Goal: Task Accomplishment & Management: Manage account settings

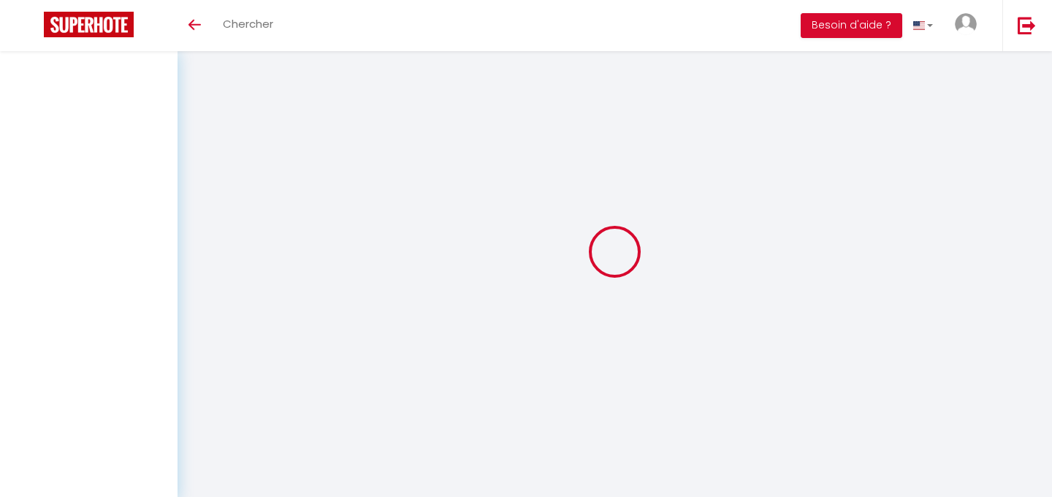
scroll to position [51, 0]
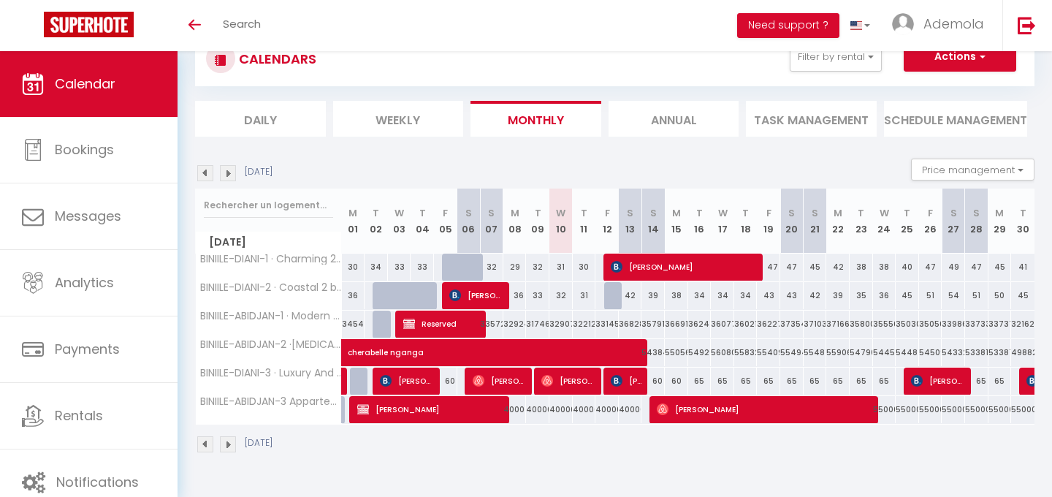
click at [226, 171] on img at bounding box center [228, 173] width 16 height 16
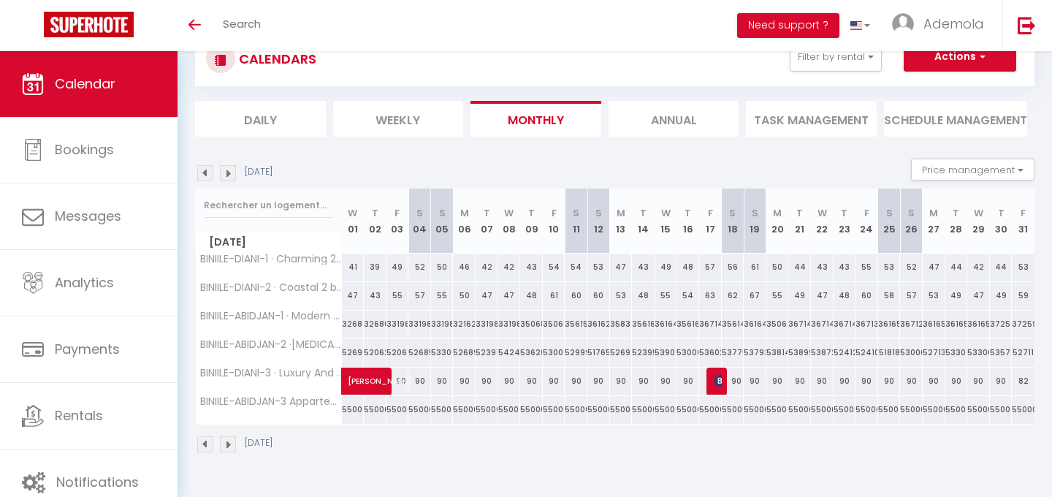
click at [226, 171] on img at bounding box center [228, 173] width 16 height 16
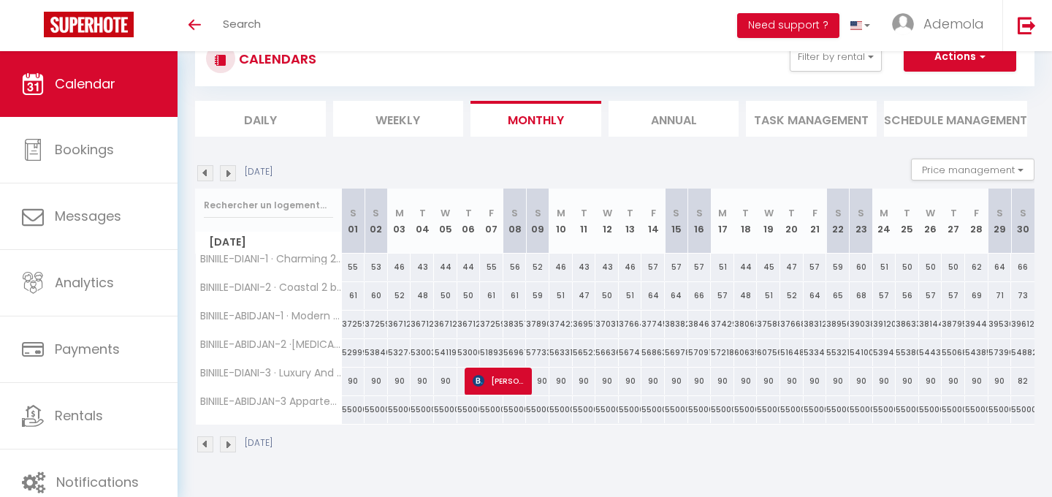
click at [199, 180] on img at bounding box center [205, 173] width 16 height 16
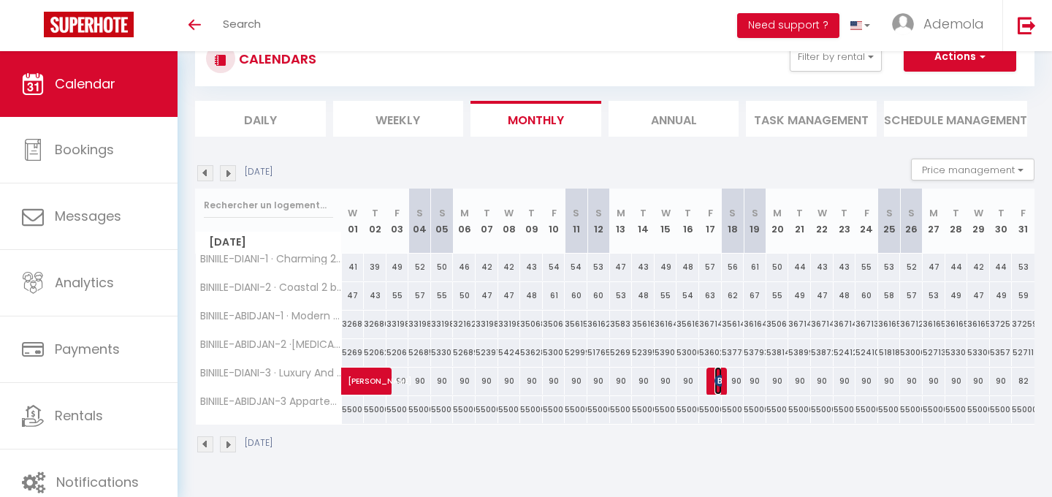
click at [720, 388] on span "[PERSON_NAME]" at bounding box center [718, 381] width 7 height 28
select select "OK"
select select "KO"
select select "0"
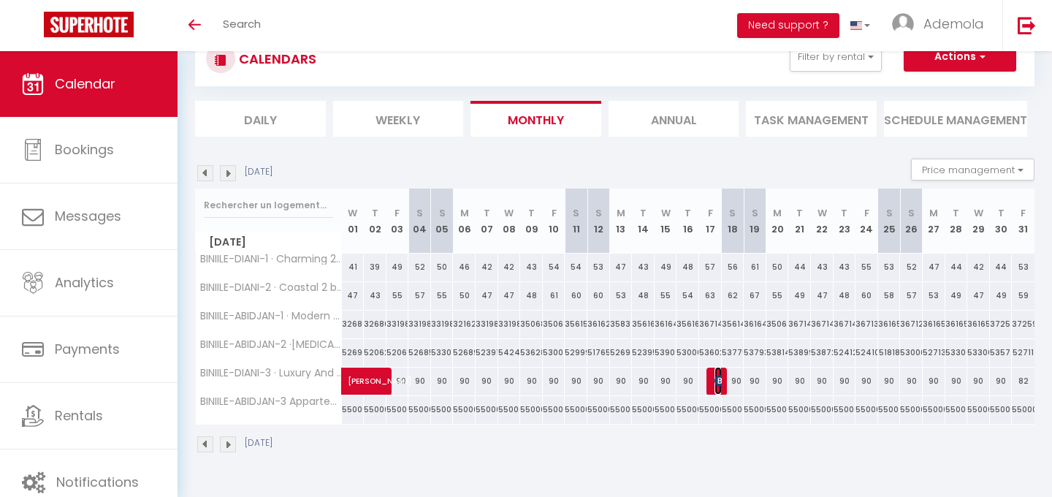
select select "1"
select select
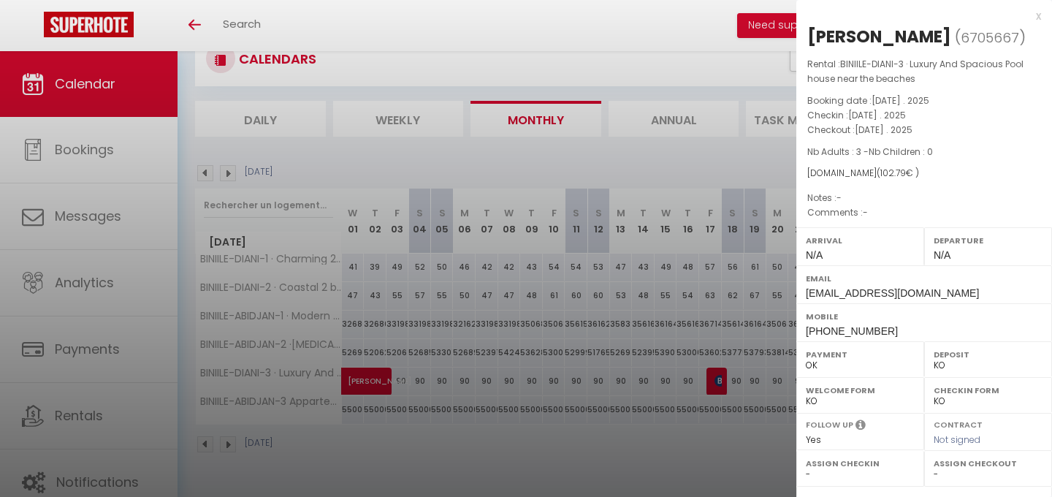
click at [663, 435] on div at bounding box center [526, 248] width 1052 height 497
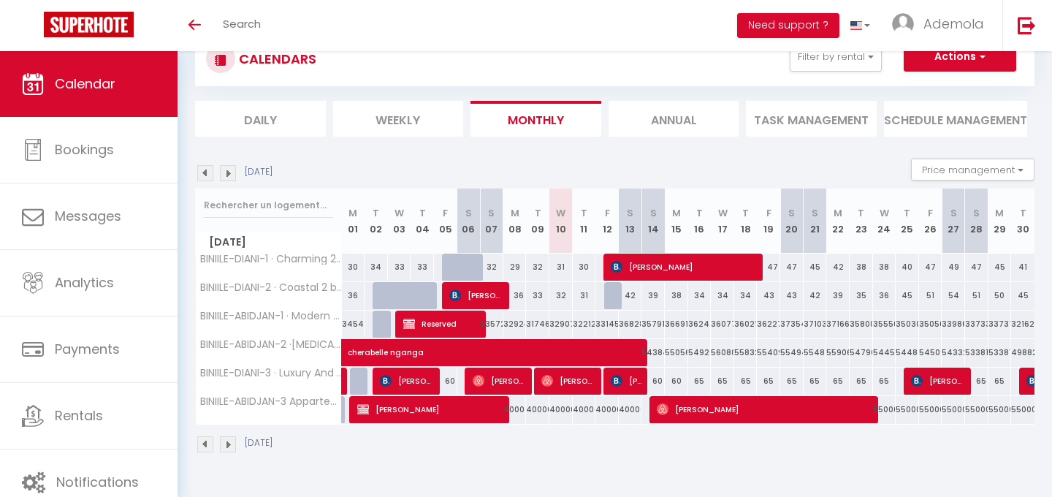
click at [228, 172] on img at bounding box center [228, 173] width 16 height 16
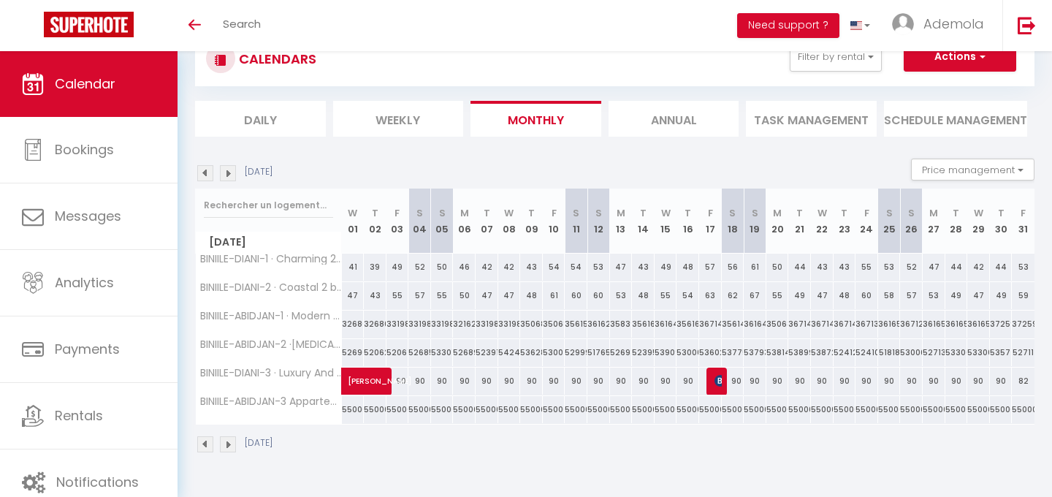
click at [709, 381] on div at bounding box center [717, 381] width 23 height 28
click at [717, 382] on img at bounding box center [721, 381] width 12 height 12
select select "OK"
select select "KO"
select select "0"
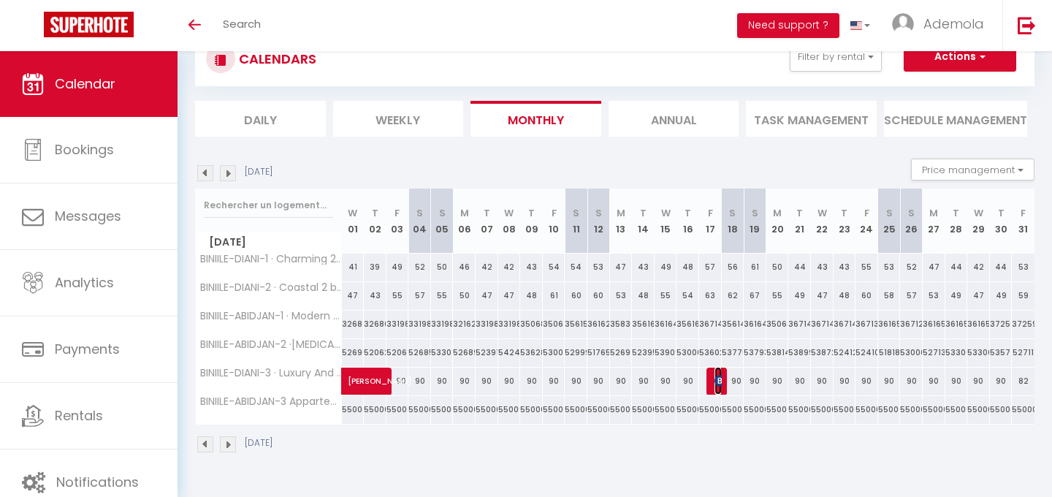
select select "0"
select select "1"
select select
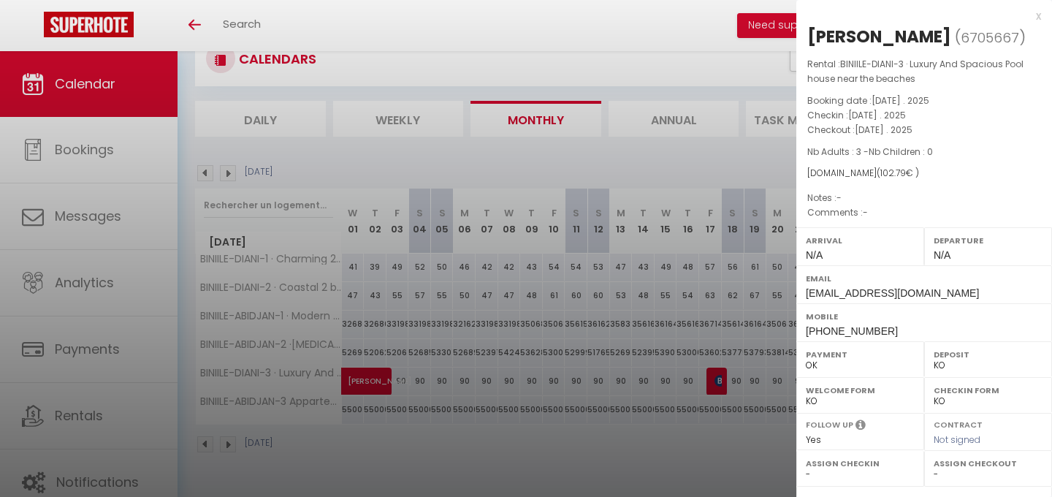
click at [655, 264] on div at bounding box center [526, 248] width 1052 height 497
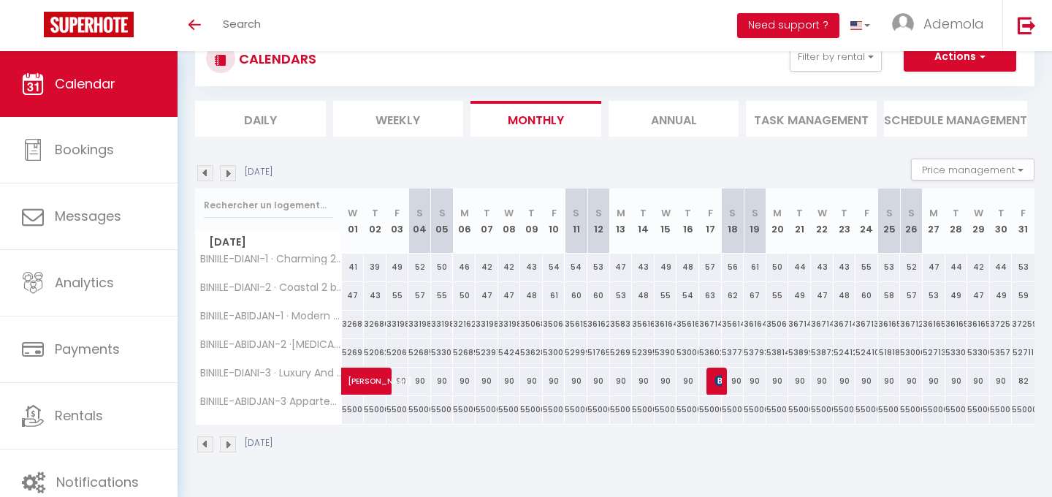
click at [202, 169] on img at bounding box center [205, 173] width 16 height 16
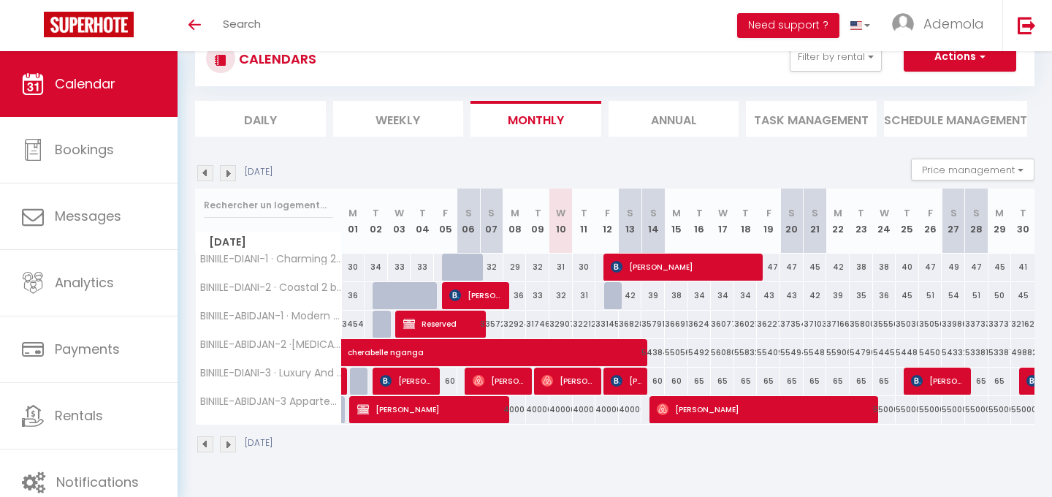
click at [228, 173] on img at bounding box center [228, 173] width 16 height 16
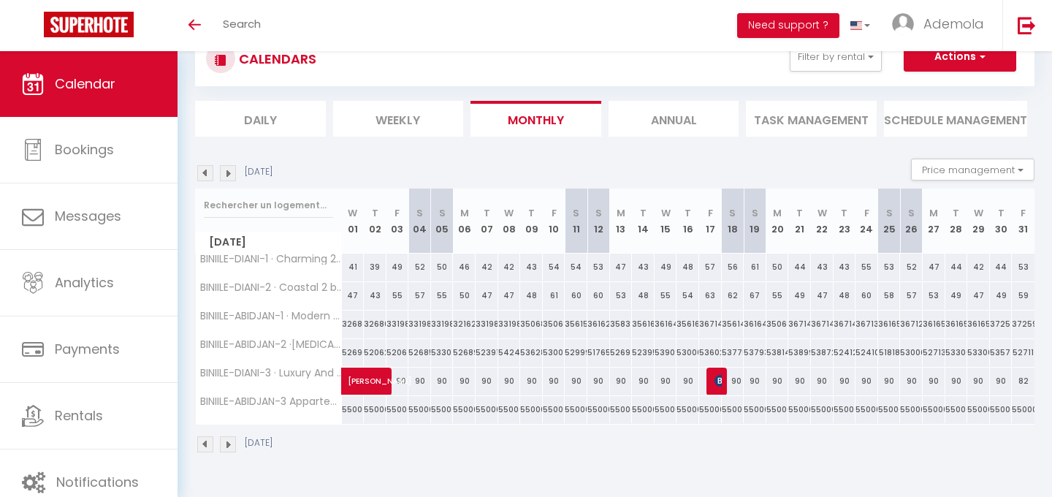
click at [228, 173] on img at bounding box center [228, 173] width 16 height 16
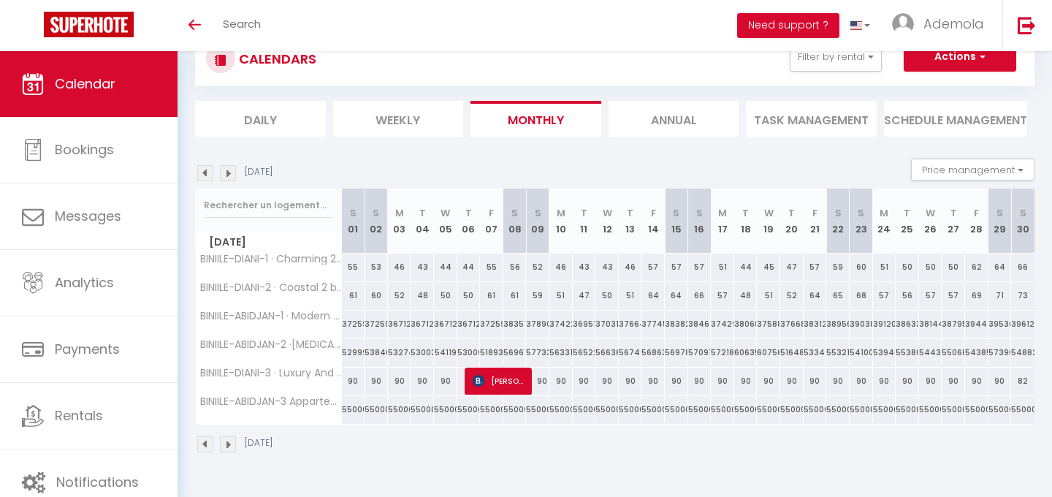
click at [228, 173] on img at bounding box center [228, 173] width 16 height 16
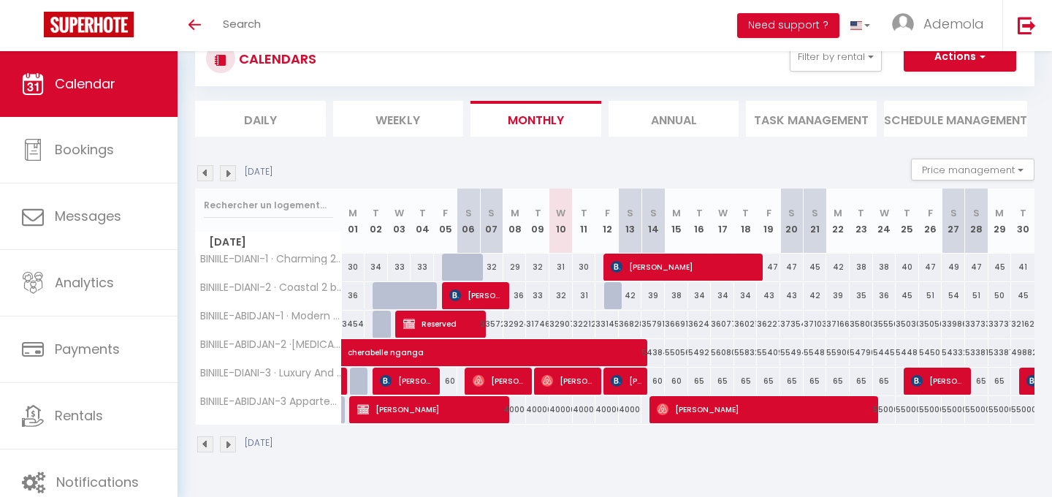
click at [224, 173] on img at bounding box center [228, 173] width 16 height 16
